Goal: Task Accomplishment & Management: Manage account settings

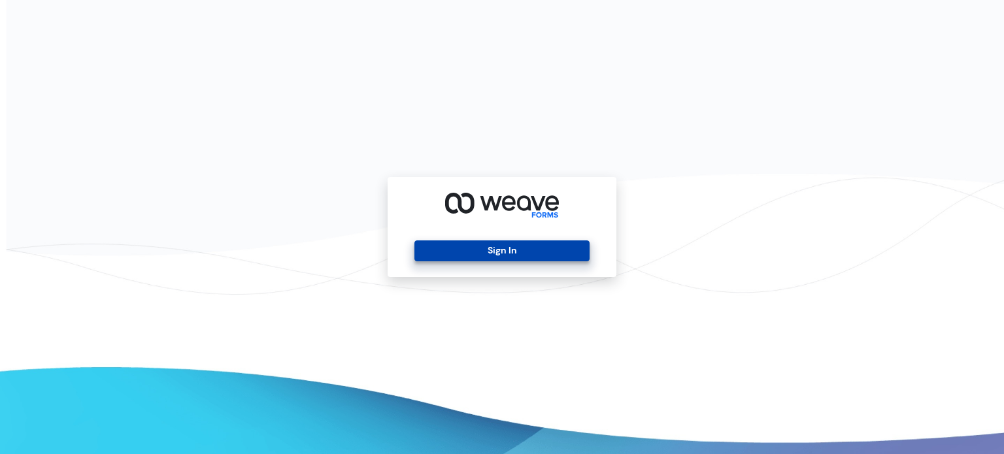
click at [486, 250] on button "Sign In" at bounding box center [502, 251] width 175 height 21
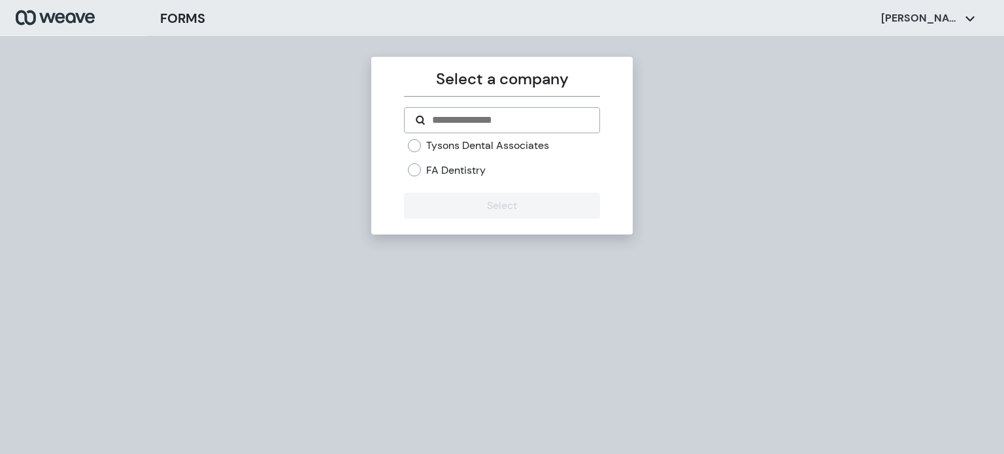
click at [473, 146] on label "Tysons Dental Associates" at bounding box center [487, 146] width 123 height 14
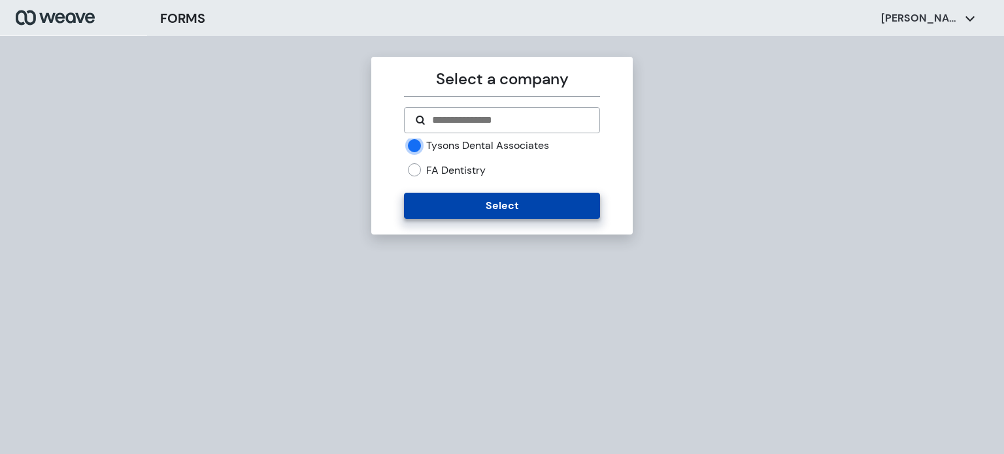
click at [473, 206] on button "Select" at bounding box center [502, 206] width 196 height 26
